Goal: Task Accomplishment & Management: Manage account settings

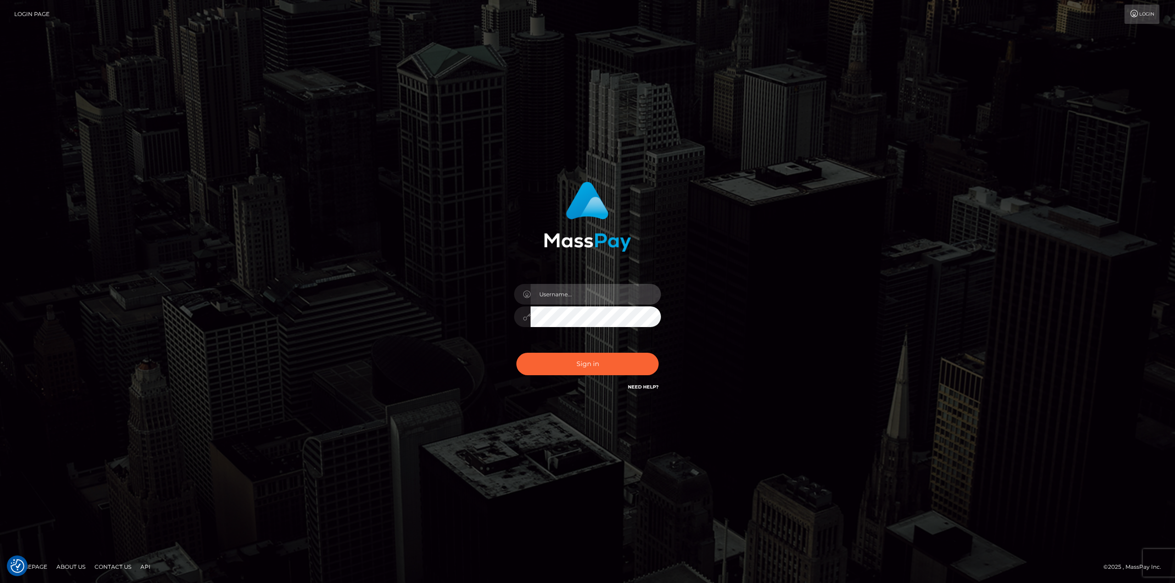
click at [565, 290] on input "text" at bounding box center [595, 294] width 130 height 21
type input "Ahmed"
click at [516, 353] on button "Sign in" at bounding box center [587, 364] width 142 height 22
click at [578, 292] on input "text" at bounding box center [595, 294] width 130 height 21
type input "Ahmed"
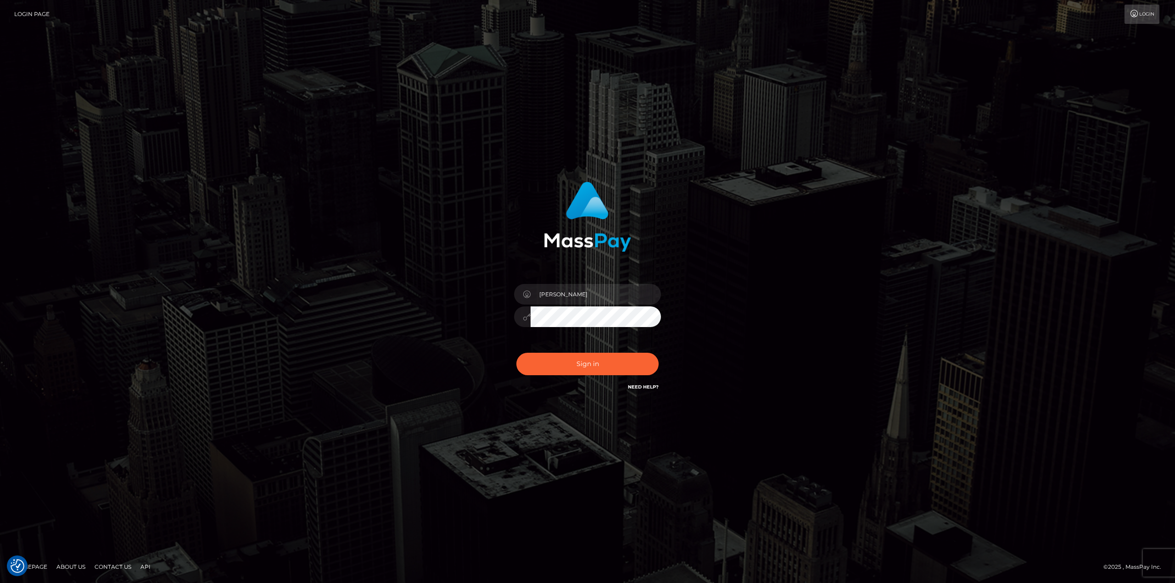
click at [574, 351] on div "Sign in Need Help?" at bounding box center [587, 367] width 161 height 41
click at [583, 363] on button "Sign in" at bounding box center [587, 364] width 142 height 22
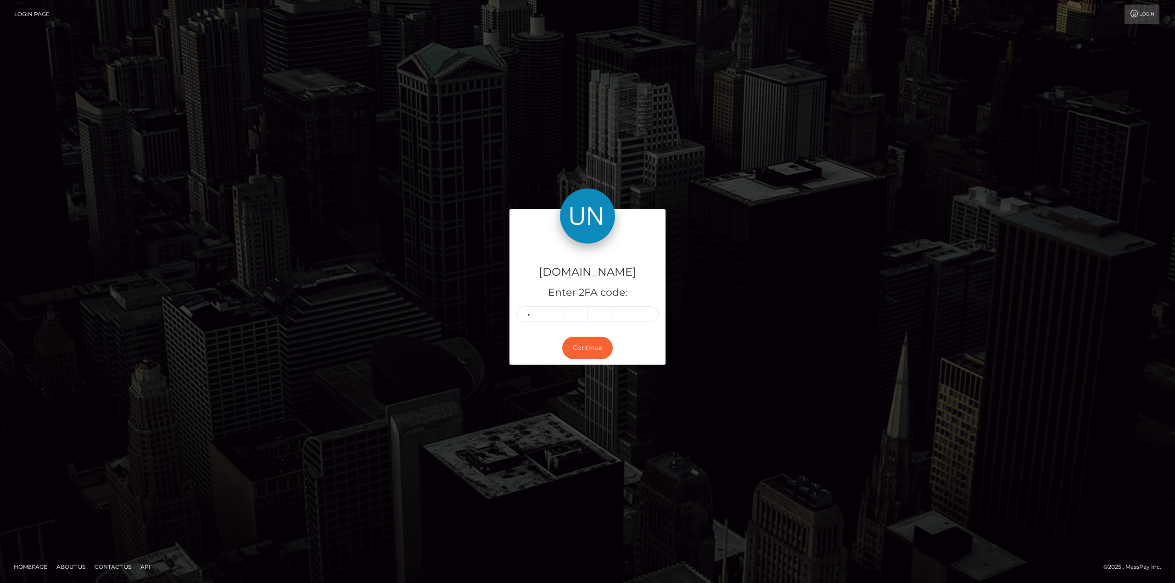
type input "3"
type input "4"
type input "1"
type input "7"
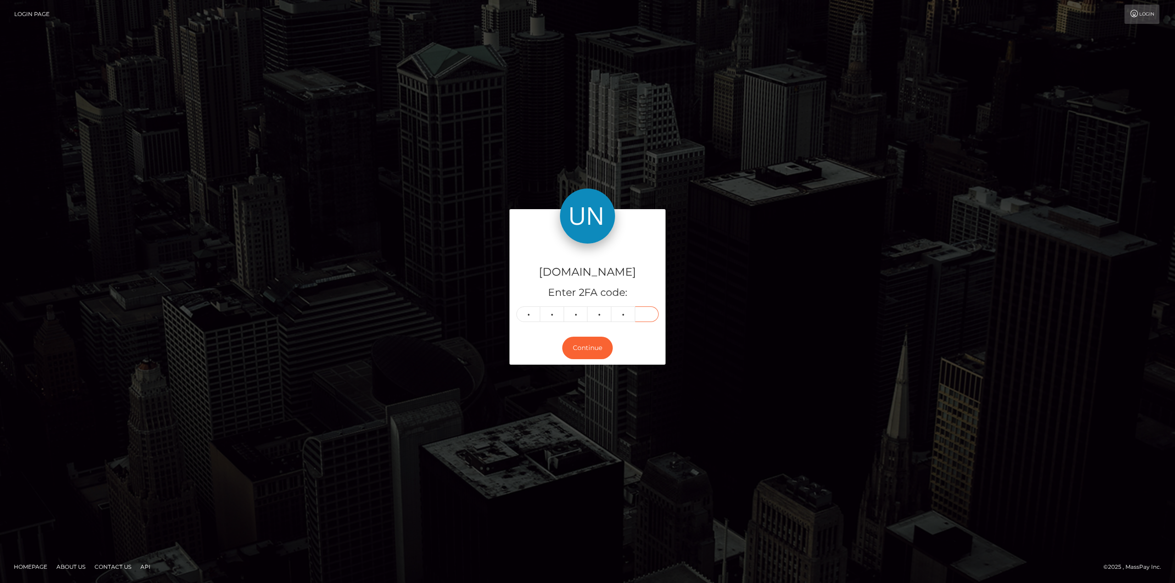
type input "5"
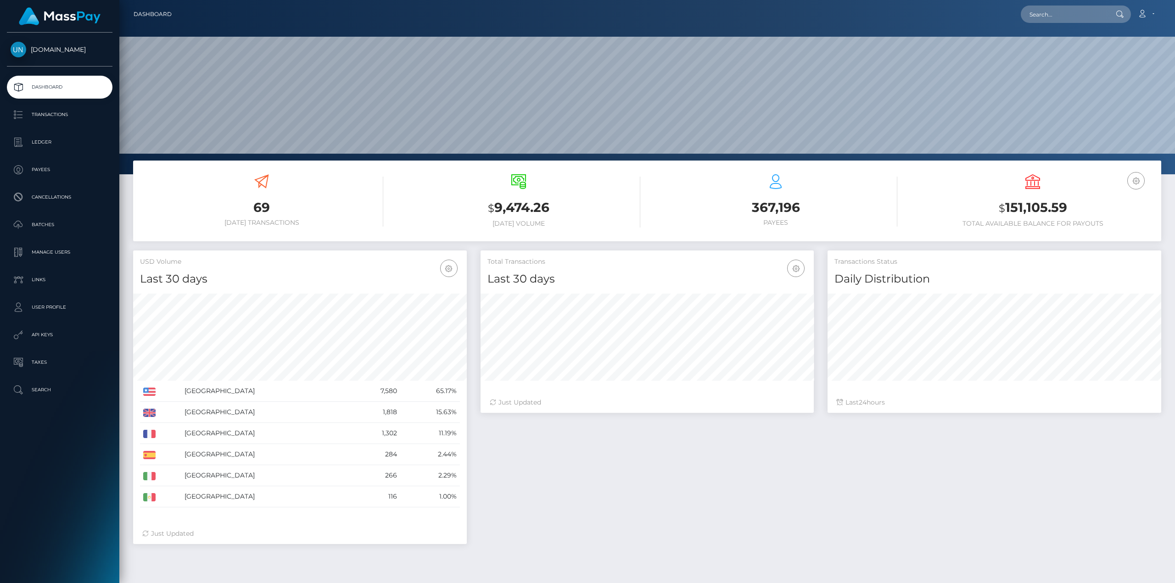
scroll to position [163, 333]
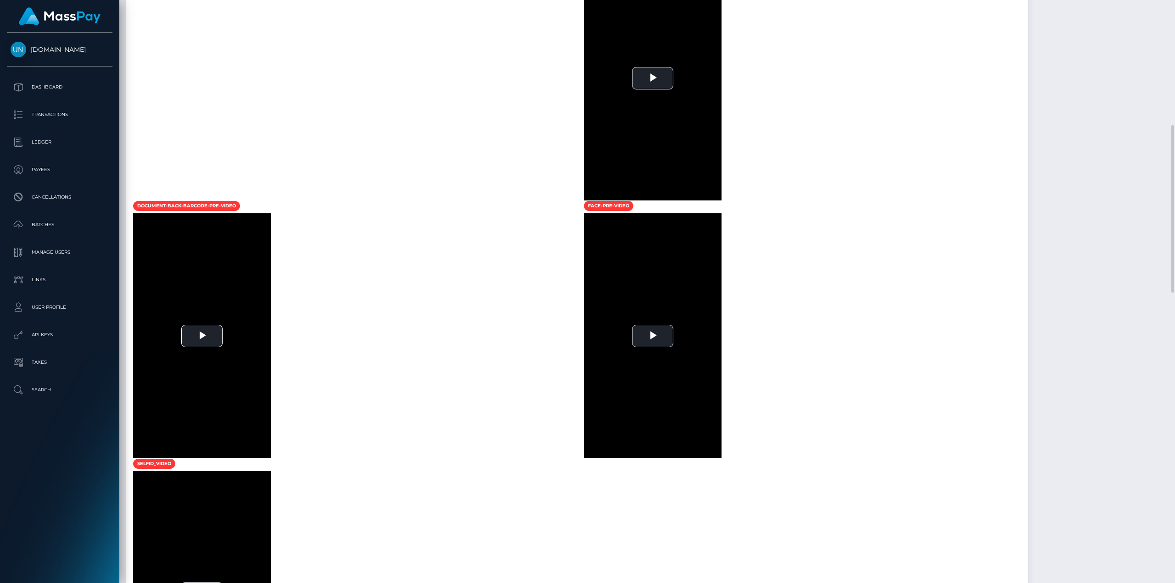
scroll to position [597, 0]
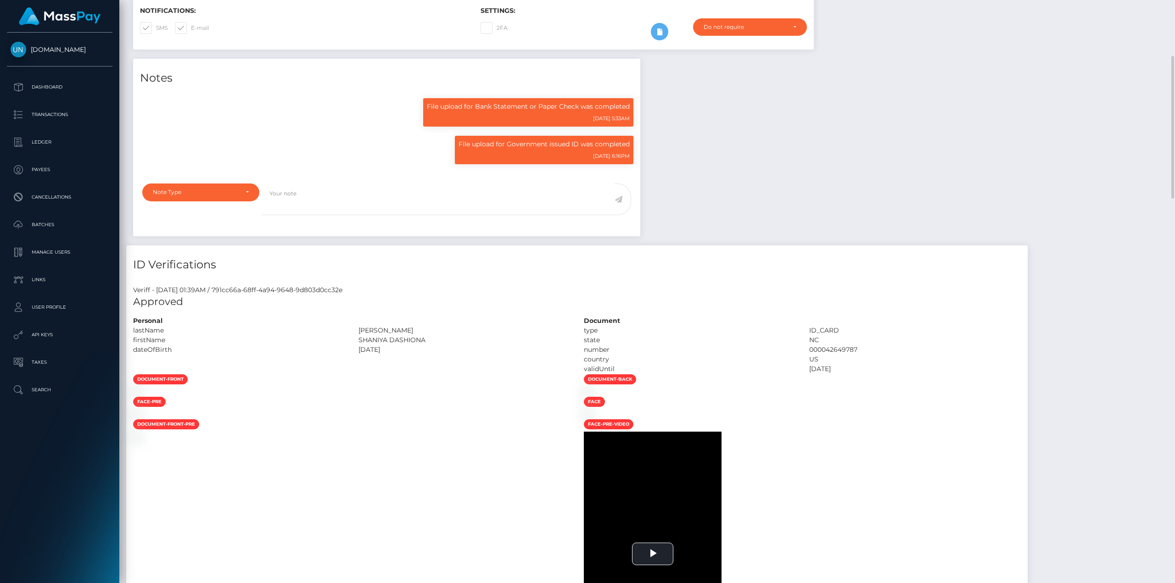
scroll to position [110, 333]
